Goal: Obtain resource: Download file/media

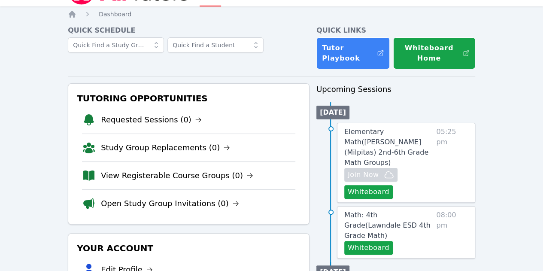
scroll to position [21, 0]
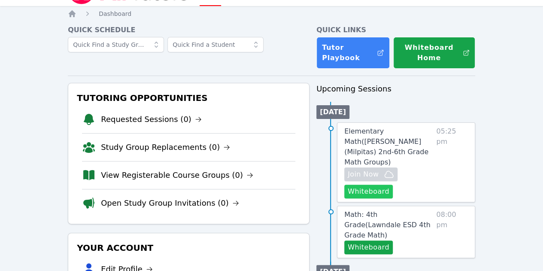
click at [369, 185] on button "Whiteboard" at bounding box center [369, 192] width 49 height 14
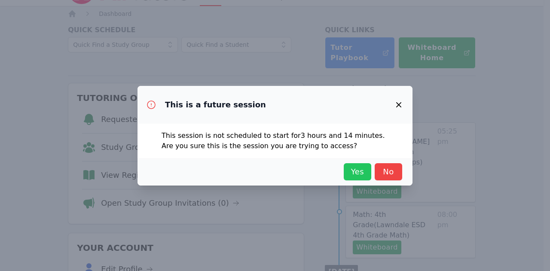
click at [361, 171] on span "Yes" at bounding box center [357, 172] width 19 height 12
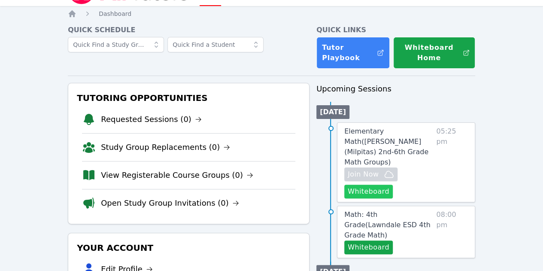
click at [382, 185] on button "Whiteboard" at bounding box center [369, 192] width 49 height 14
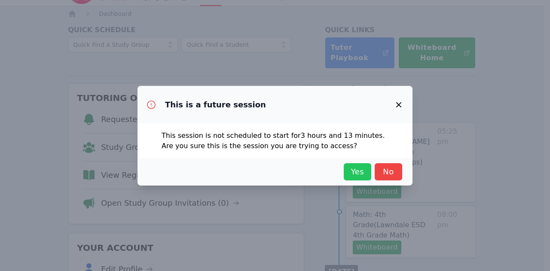
click at [354, 170] on span "Yes" at bounding box center [357, 172] width 19 height 12
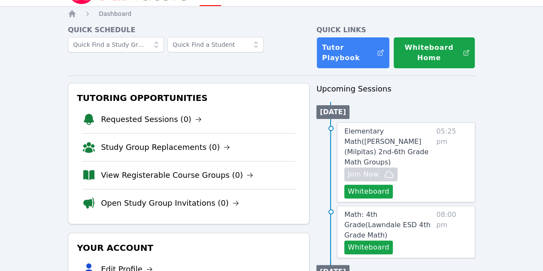
click at [402, 140] on span "Elementary Math ( [PERSON_NAME] (Milpitas) 2nd-6th Grade Math Groups )" at bounding box center [387, 146] width 84 height 39
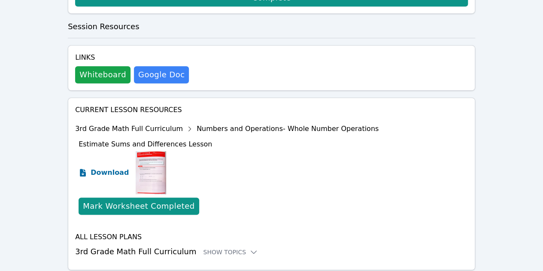
scroll to position [266, 0]
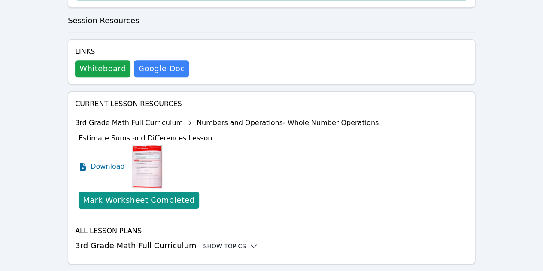
click at [215, 242] on div "Show Topics" at bounding box center [230, 246] width 55 height 9
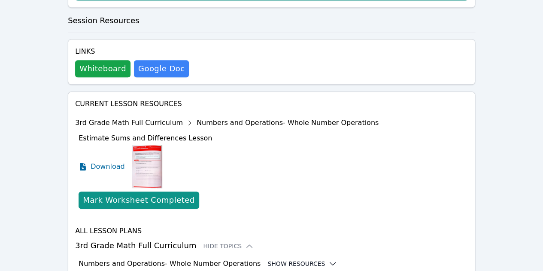
click at [281, 259] on button "Show Resources" at bounding box center [303, 263] width 70 height 9
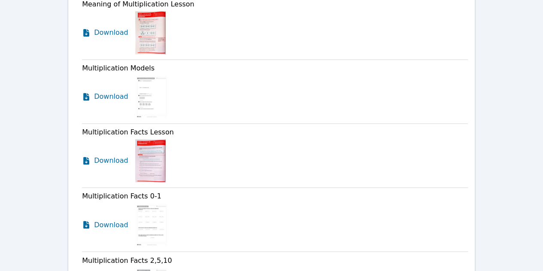
scroll to position [653, 0]
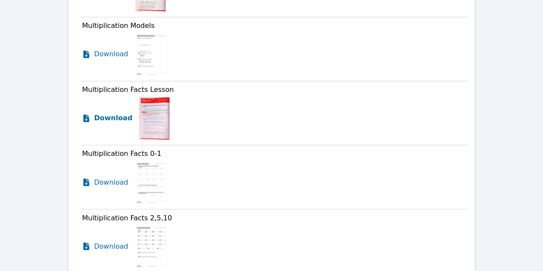
click at [117, 113] on span "Download" at bounding box center [113, 118] width 38 height 10
click at [115, 177] on span "Download" at bounding box center [113, 182] width 38 height 10
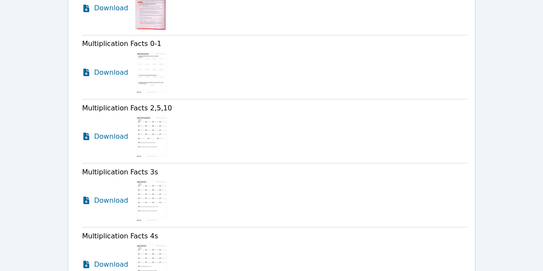
scroll to position [782, 0]
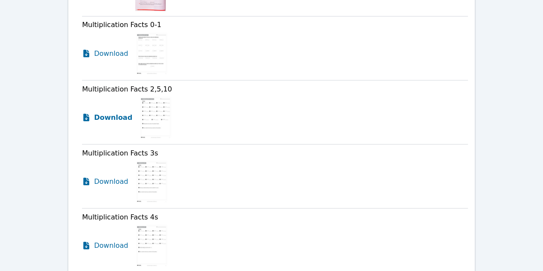
click at [105, 112] on span "Download" at bounding box center [113, 117] width 38 height 10
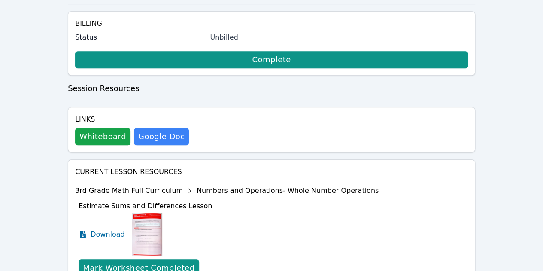
scroll to position [52, 0]
